Goal: Check status: Check status

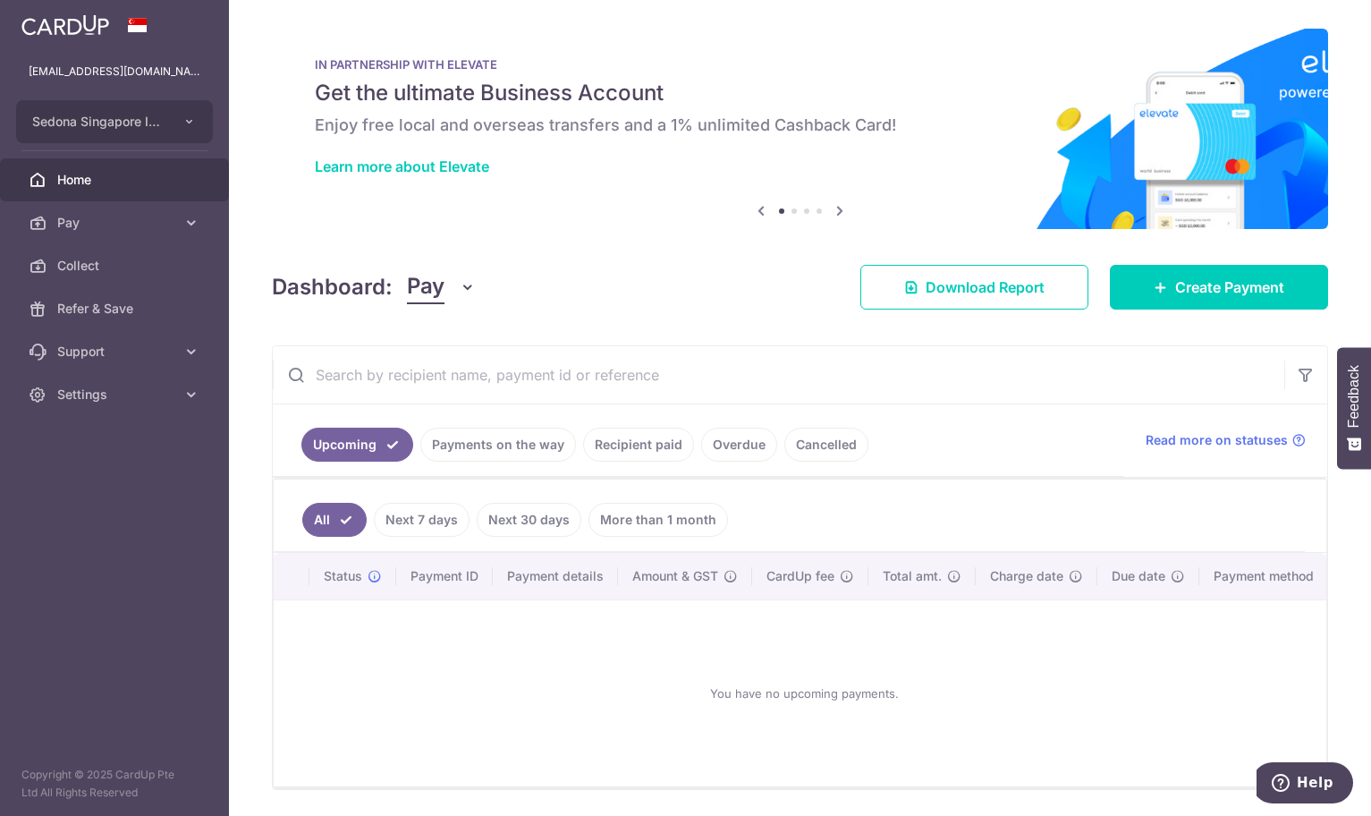
click at [835, 445] on link "Cancelled" at bounding box center [826, 445] width 84 height 34
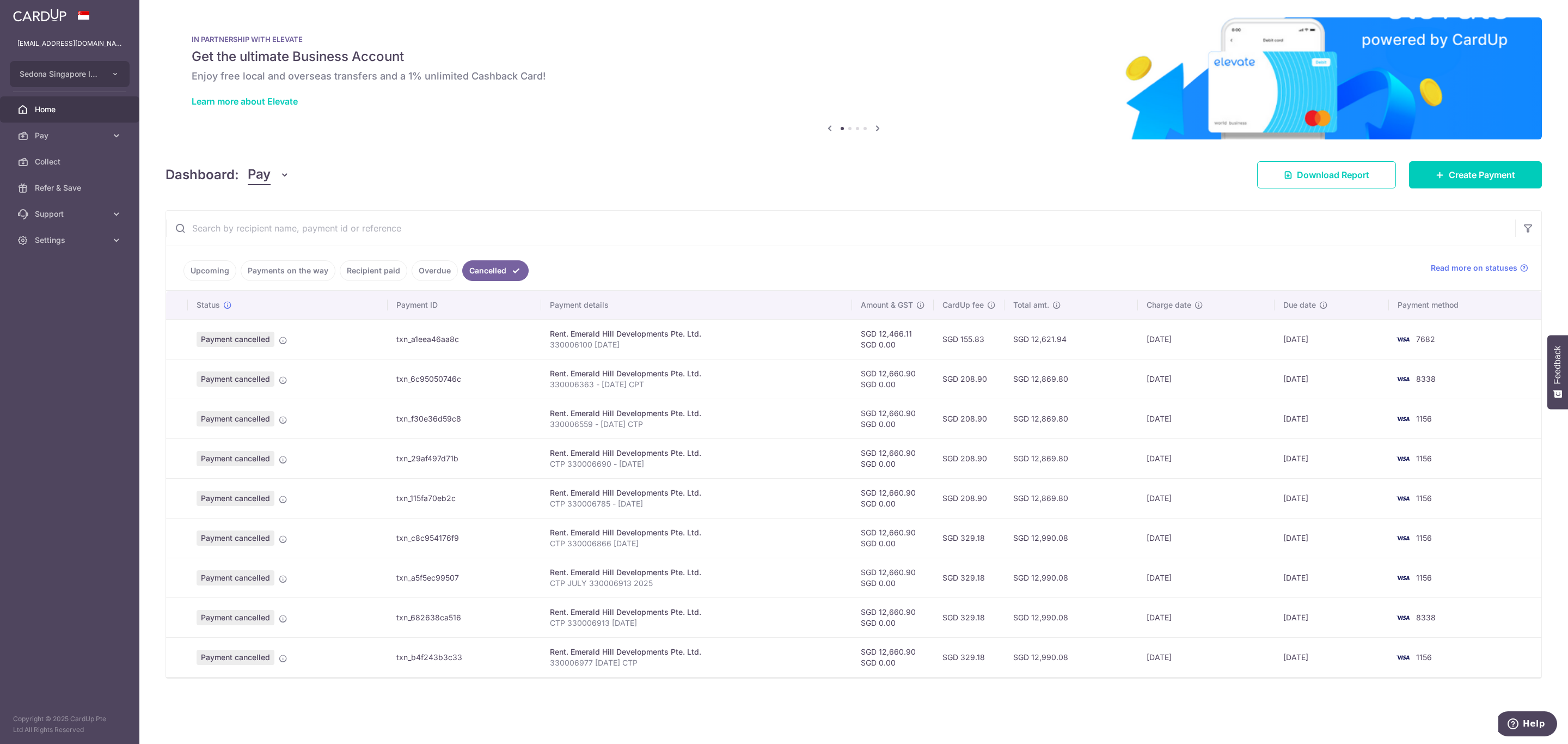
click at [215, 267] on link "Upcoming" at bounding box center [209, 271] width 53 height 21
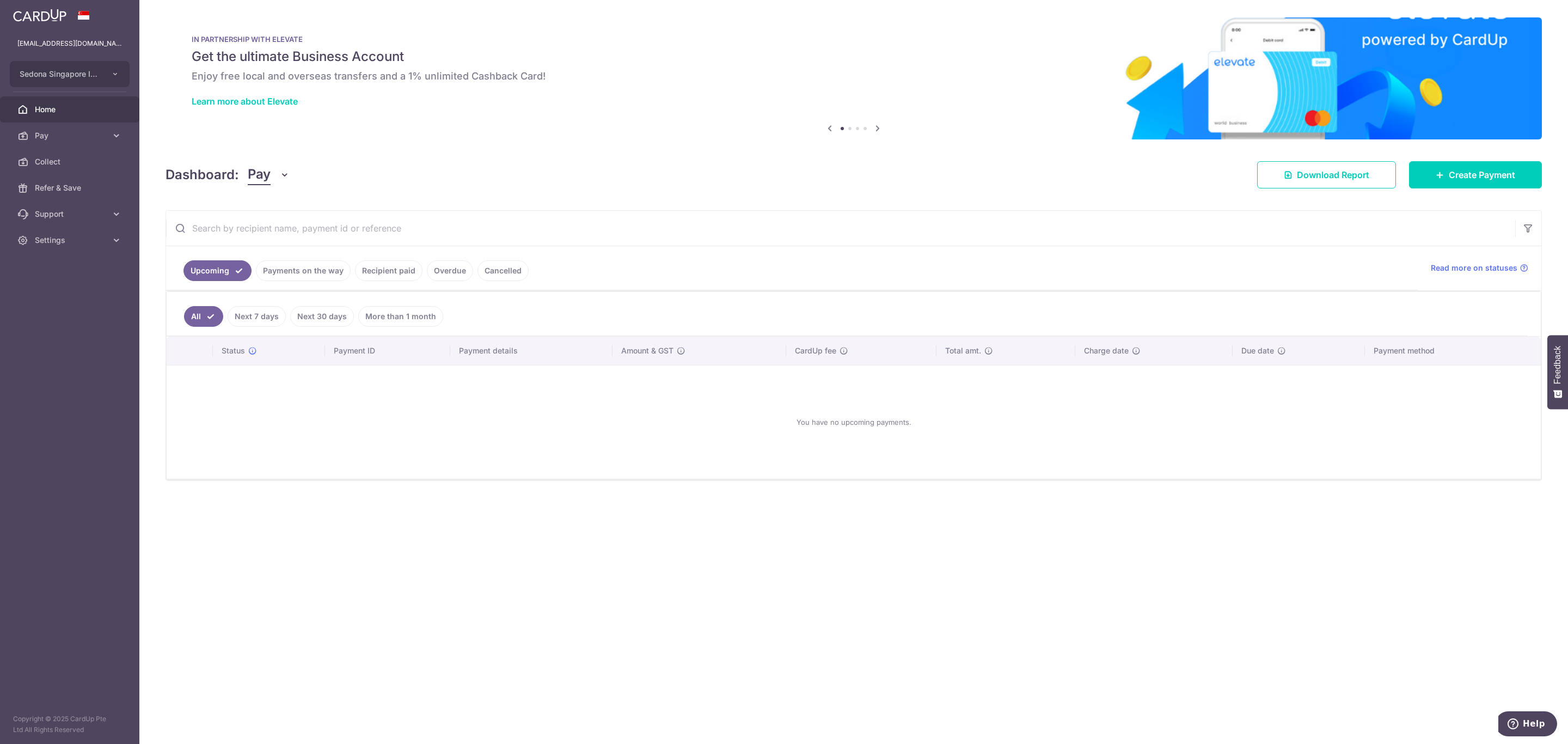
click at [281, 266] on link "Payments on the way" at bounding box center [303, 271] width 95 height 21
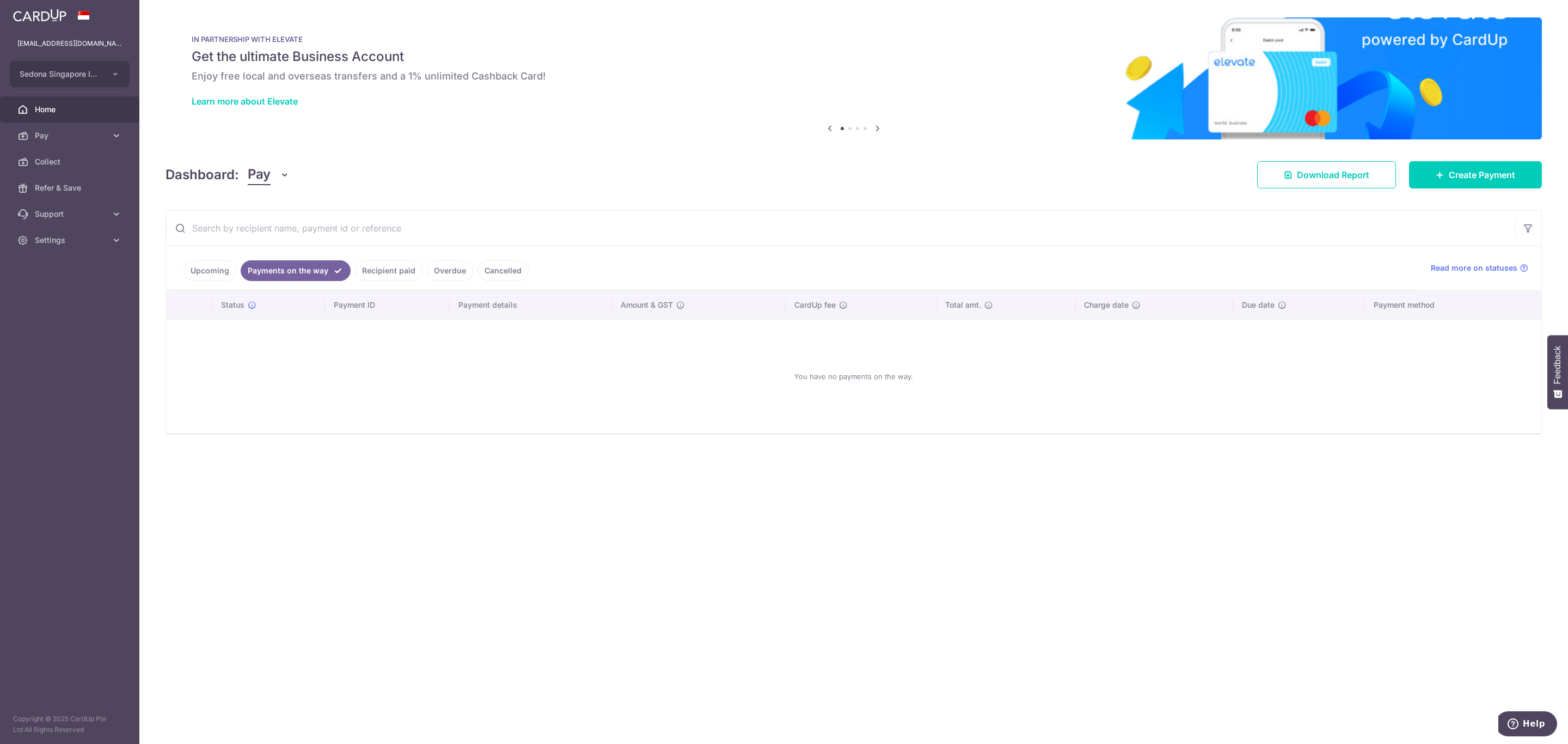
click at [387, 271] on link "Recipient paid" at bounding box center [388, 271] width 68 height 21
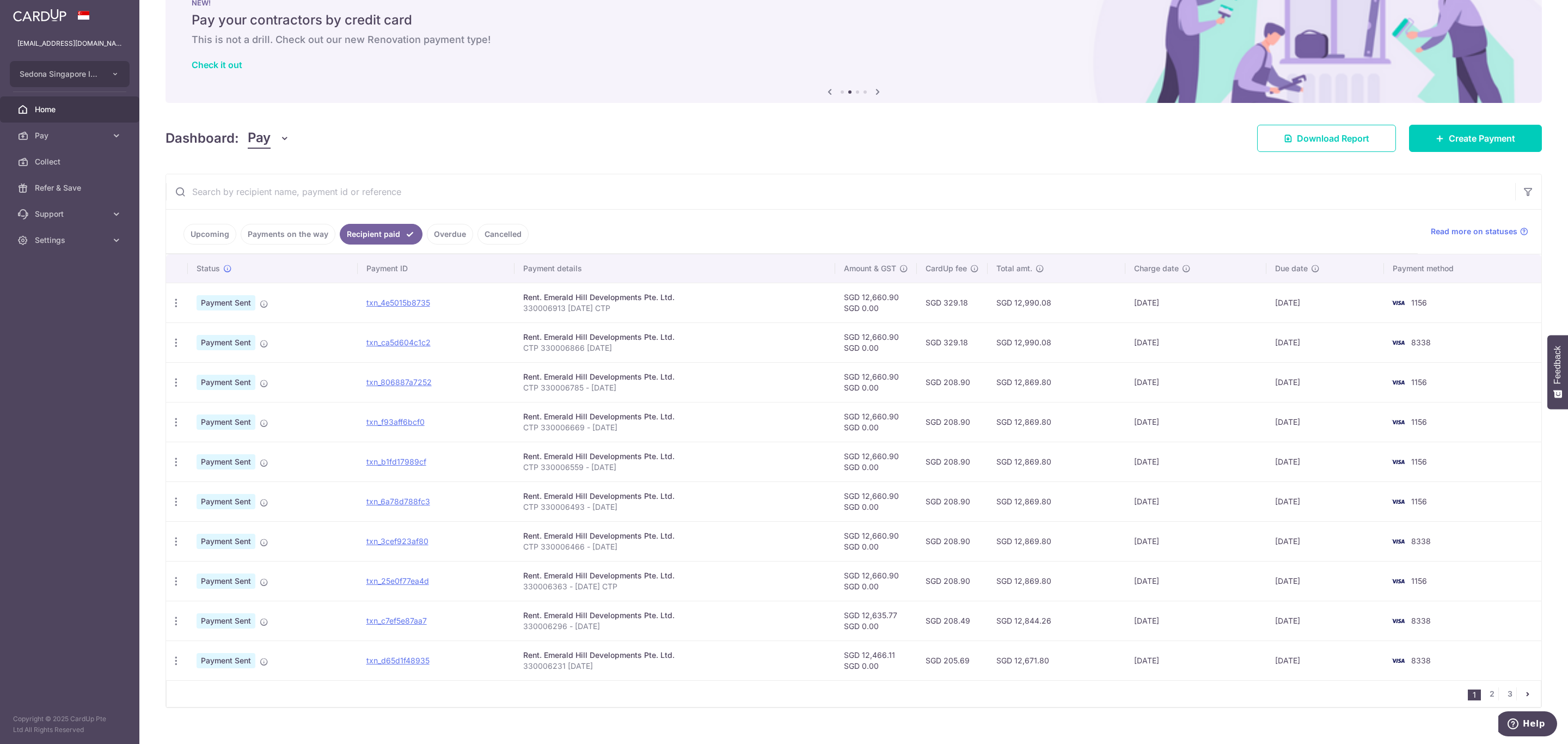
scroll to position [57, 0]
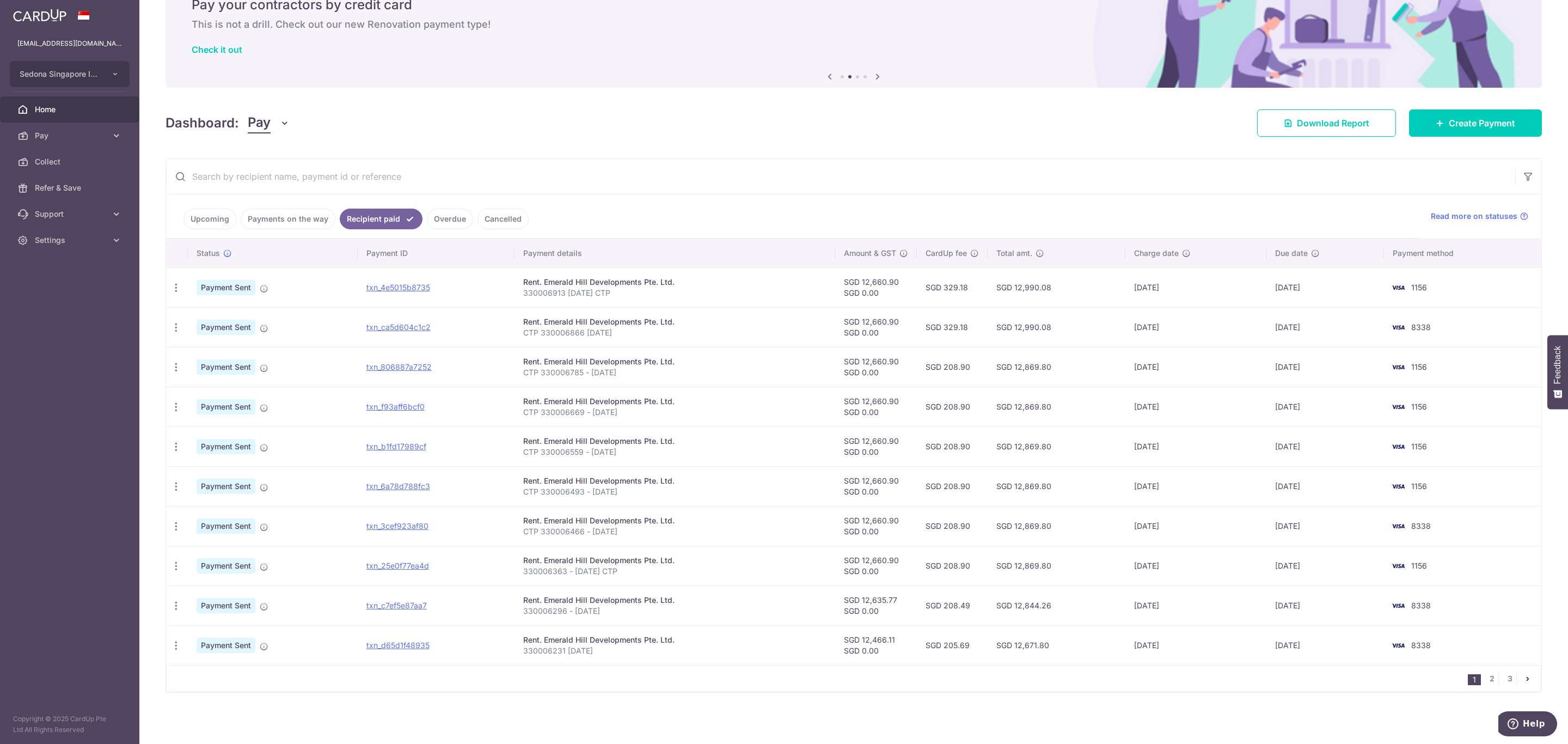
click at [500, 211] on link "Cancelled" at bounding box center [503, 219] width 51 height 21
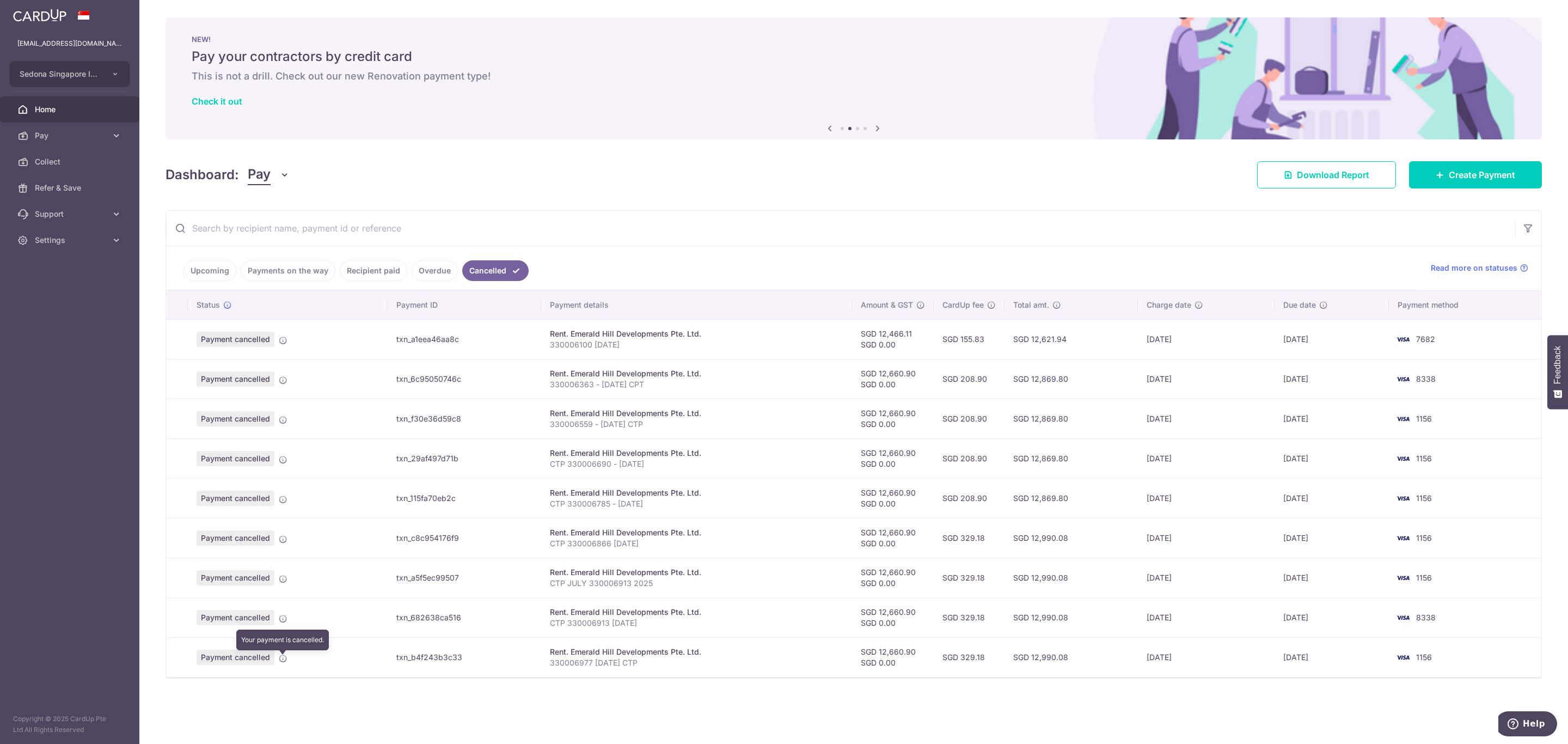
click at [267, 496] on span "Payment cancelled" at bounding box center [236, 657] width 78 height 15
click at [283, 496] on icon at bounding box center [283, 658] width 9 height 9
click at [216, 270] on link "Upcoming" at bounding box center [209, 271] width 53 height 21
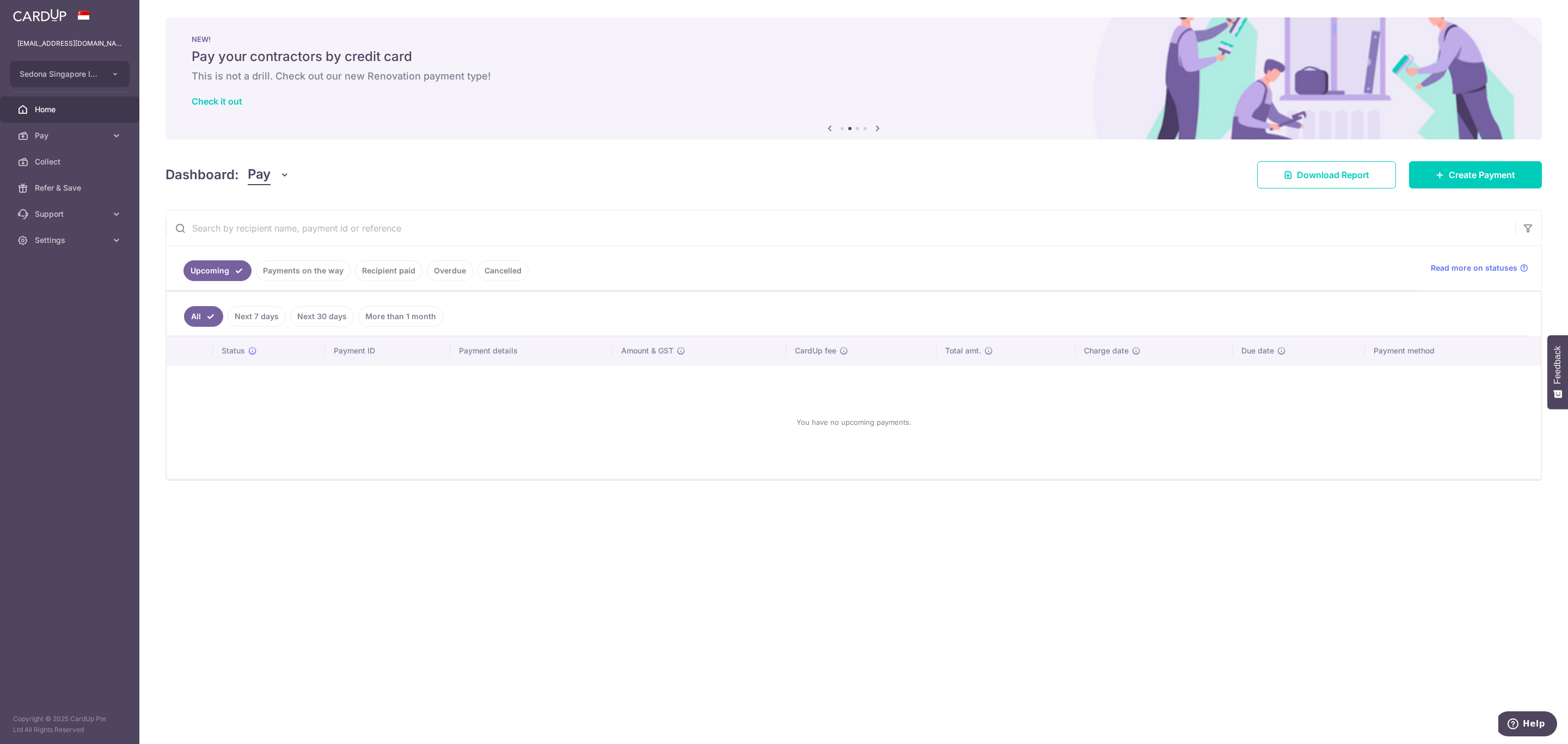
click at [294, 268] on link "Payments on the way" at bounding box center [303, 271] width 95 height 21
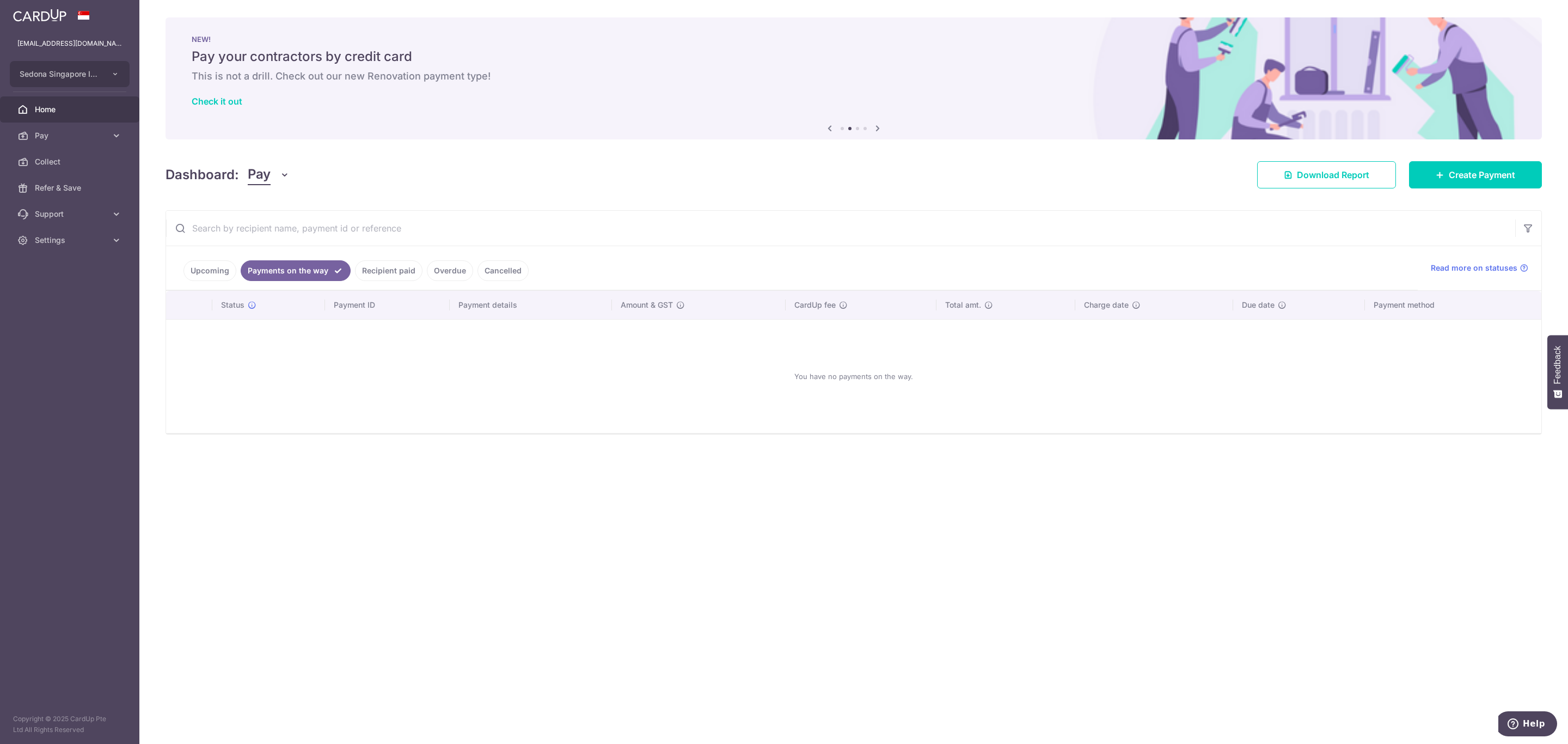
click at [373, 270] on link "Recipient paid" at bounding box center [388, 271] width 68 height 21
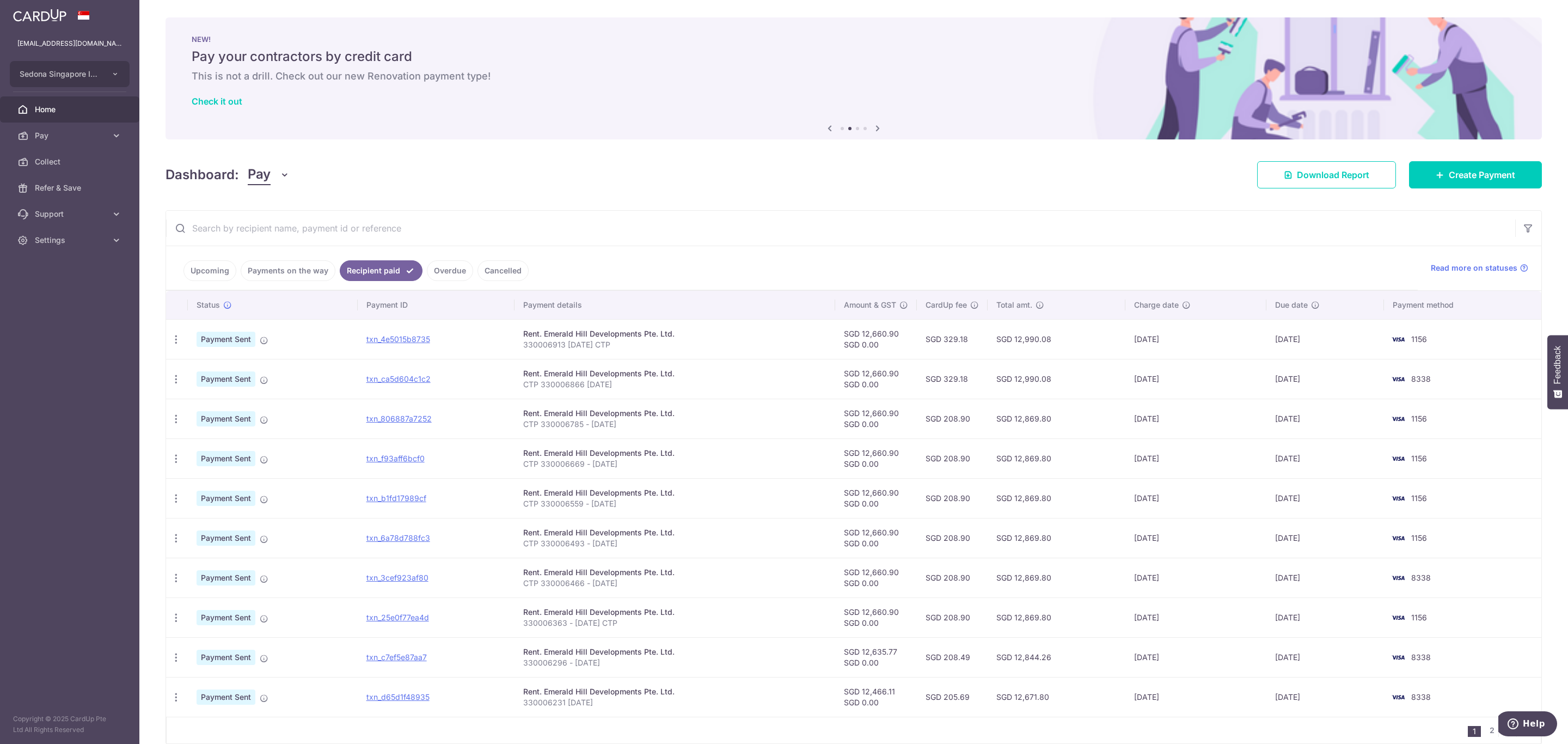
click at [441, 270] on link "Overdue" at bounding box center [450, 271] width 46 height 21
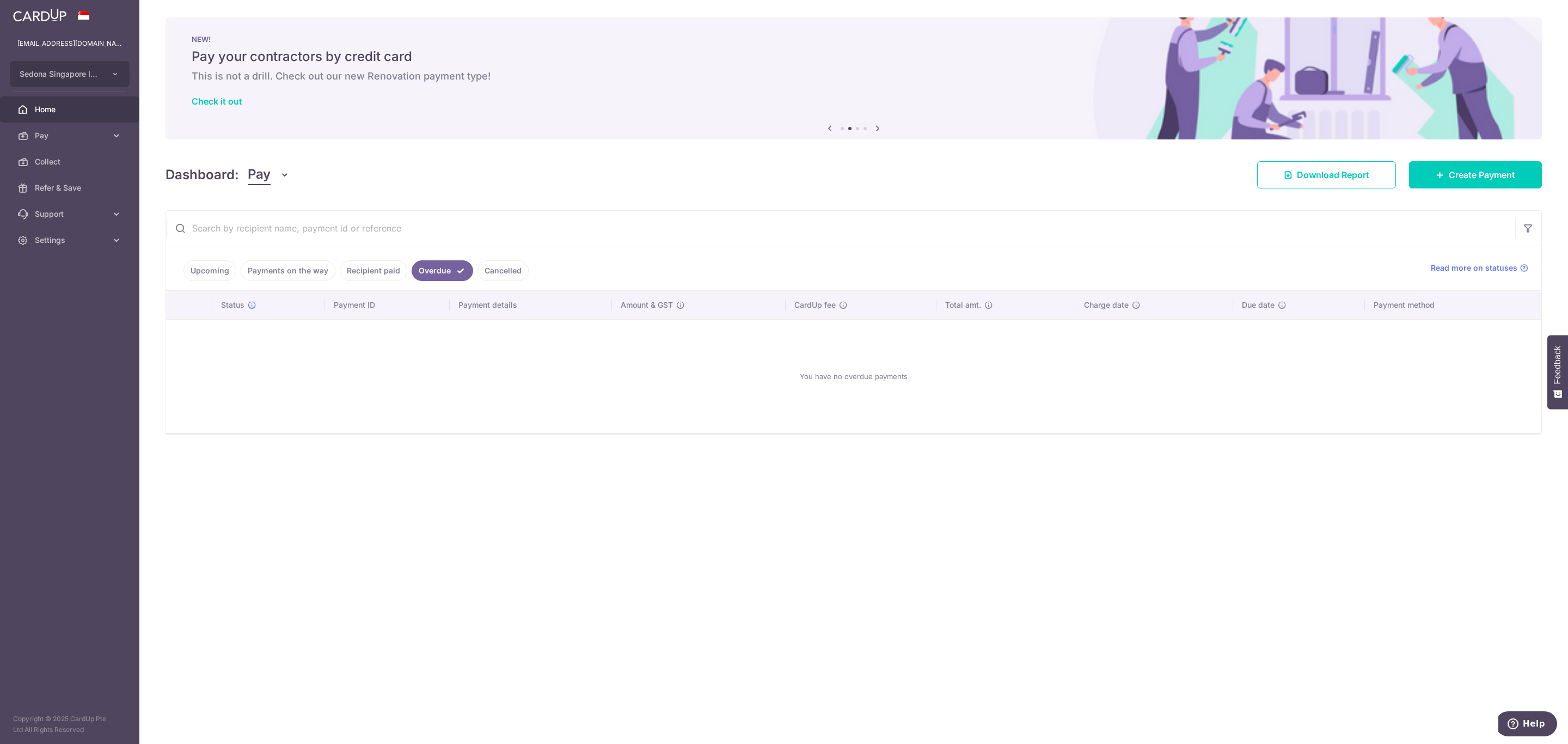
click at [502, 273] on link "Cancelled" at bounding box center [503, 271] width 51 height 21
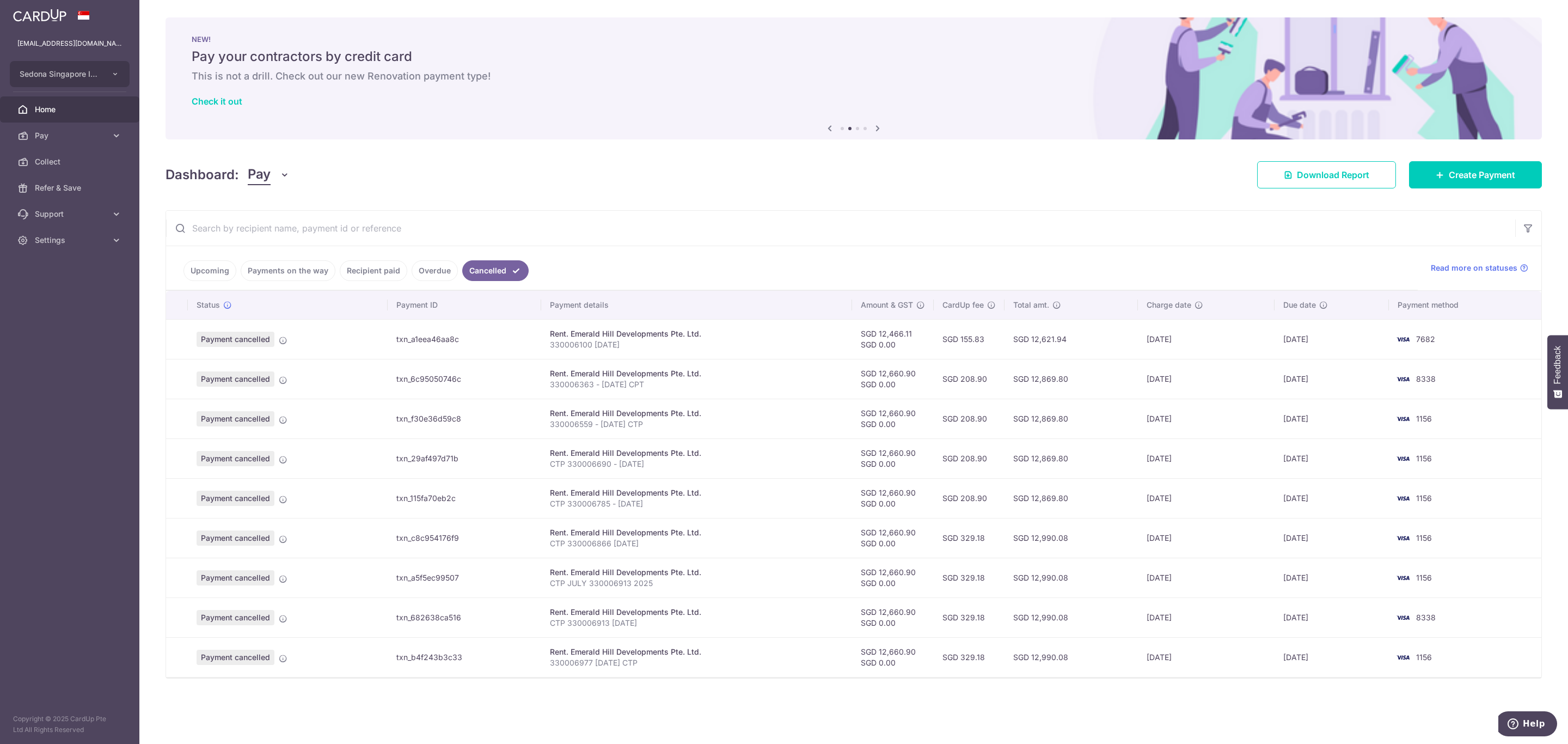
click at [281, 496] on td "Payment cancelled" at bounding box center [288, 656] width 200 height 40
click at [282, 496] on icon at bounding box center [283, 658] width 9 height 9
click at [286, 496] on icon at bounding box center [283, 658] width 9 height 9
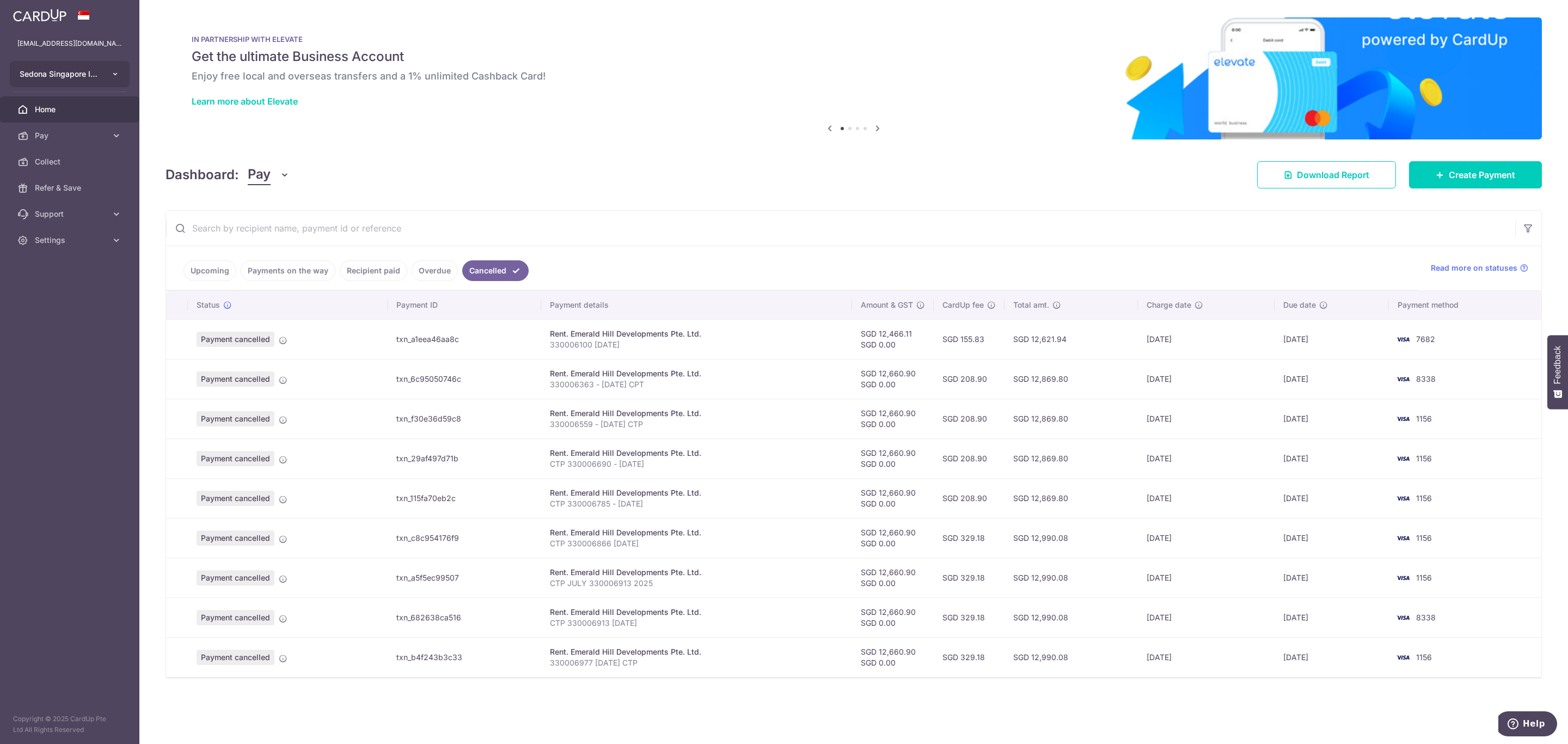
click at [100, 80] on button "Sedona Singapore International Pte Ltd" at bounding box center [69, 74] width 120 height 26
click at [100, 103] on link "Sedona Singapore International Pte Ltd" at bounding box center [72, 102] width 124 height 19
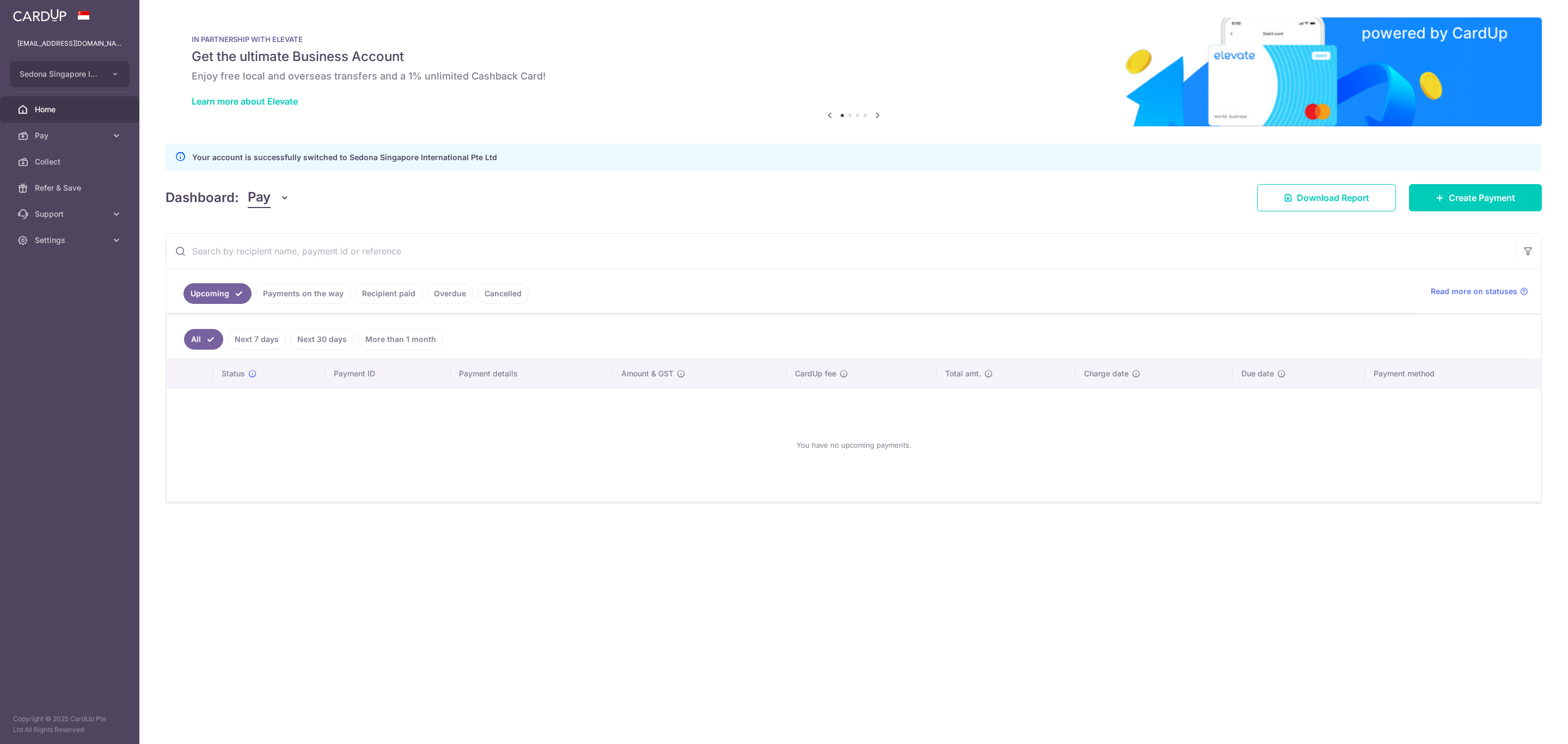
drag, startPoint x: 46, startPoint y: 57, endPoint x: 31, endPoint y: 51, distance: 16.2
click at [35, 52] on ul "[EMAIL_ADDRESS][DOMAIN_NAME] Sedona Singapore International Pte Ltd Sedona Sing…" at bounding box center [69, 142] width 139 height 223
click at [74, 77] on span "Sedona Singapore International Pte Ltd" at bounding box center [60, 74] width 80 height 11
click at [51, 77] on span "Sedona Singapore International Pte Ltd" at bounding box center [60, 74] width 80 height 11
click at [30, 74] on span "Sedona Singapore International Pte Ltd" at bounding box center [60, 74] width 80 height 11
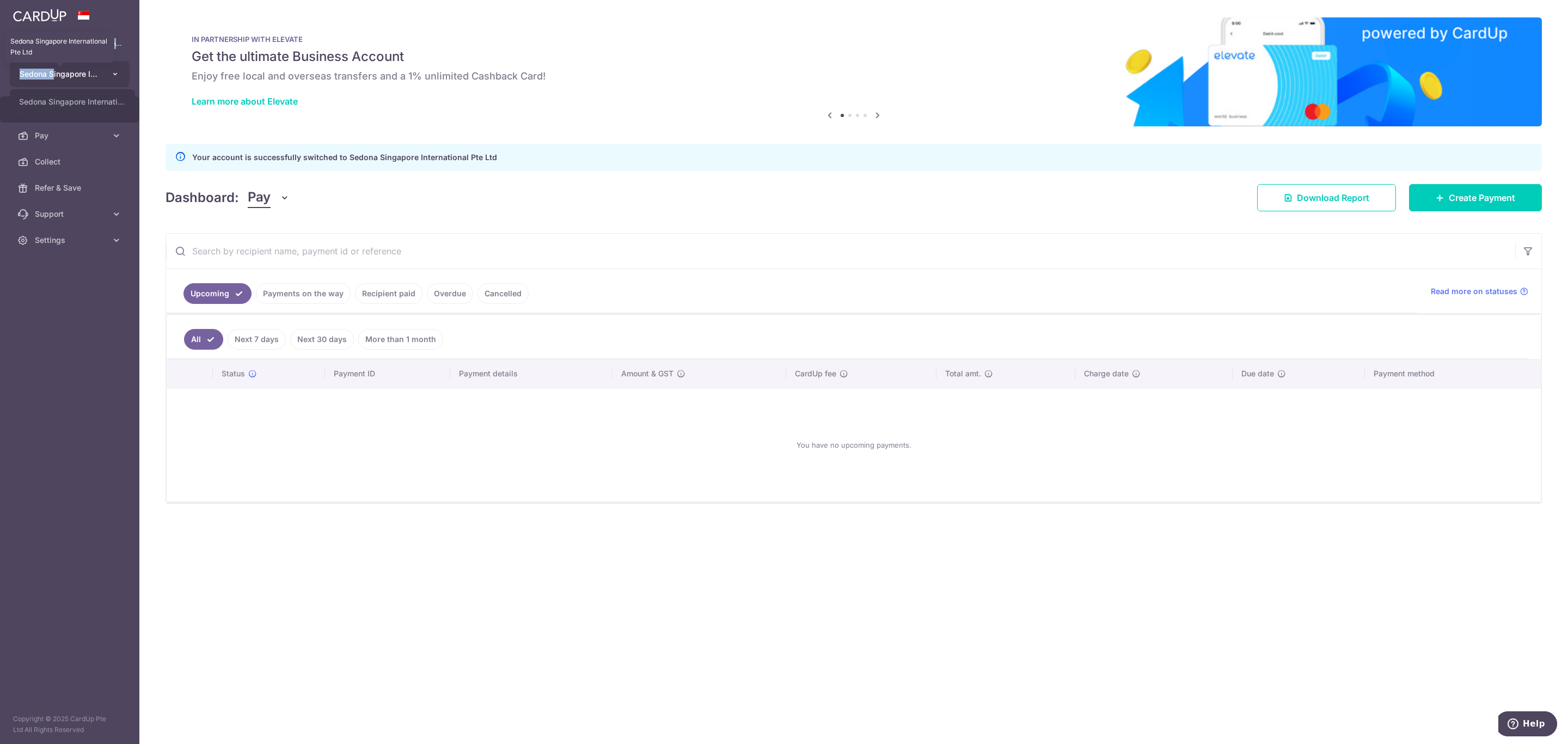
click at [90, 77] on span "Sedona Singapore International Pte Ltd" at bounding box center [60, 74] width 80 height 11
click at [117, 77] on icon "button" at bounding box center [115, 74] width 9 height 9
click at [116, 108] on link "Sedona Singapore International Pte Ltd" at bounding box center [72, 102] width 124 height 19
